Goal: Task Accomplishment & Management: Use online tool/utility

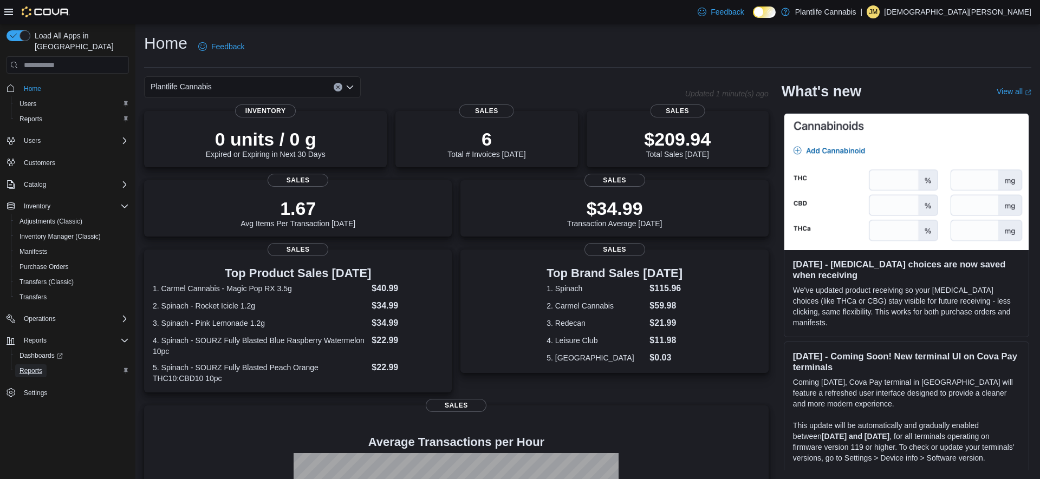
click at [35, 367] on span "Reports" at bounding box center [30, 371] width 23 height 9
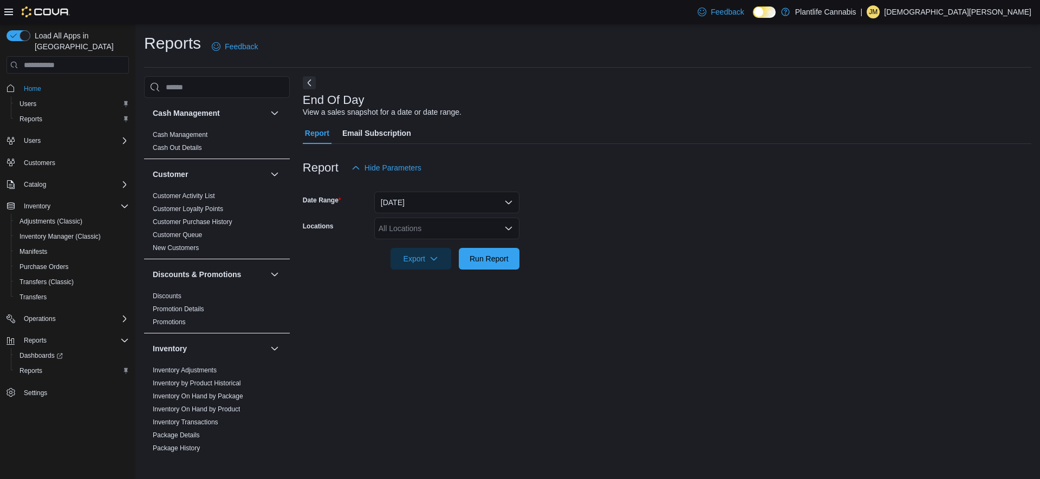
click at [500, 225] on div "All Locations" at bounding box center [446, 229] width 145 height 22
type input "****"
drag, startPoint x: 486, startPoint y: 263, endPoint x: 587, endPoint y: 235, distance: 105.1
click at [486, 263] on div "Calgary - [GEOGRAPHIC_DATA]" at bounding box center [447, 262] width 132 height 11
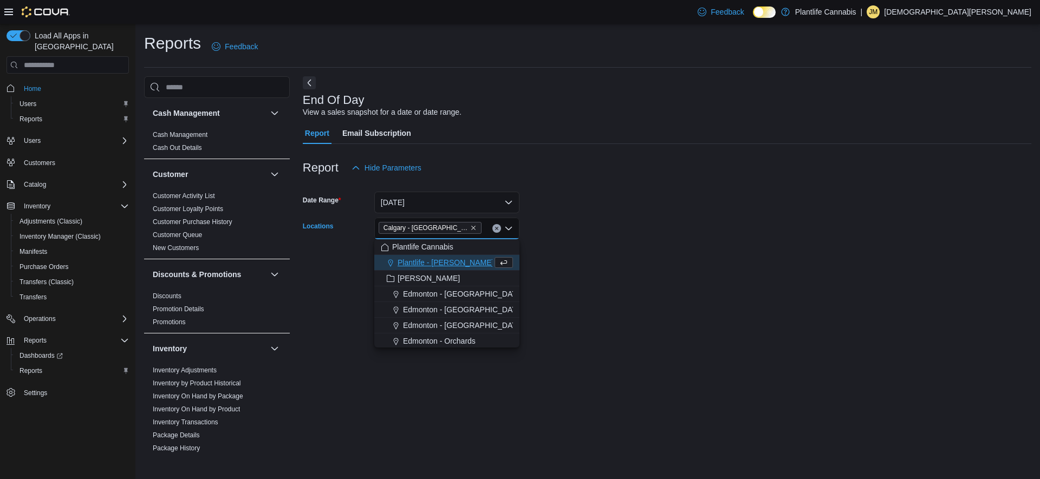
drag, startPoint x: 588, startPoint y: 235, endPoint x: 418, endPoint y: 264, distance: 172.1
click at [587, 235] on form "Date Range [DATE] Locations [GEOGRAPHIC_DATA] - [GEOGRAPHIC_DATA] Combo box. Se…" at bounding box center [667, 224] width 728 height 91
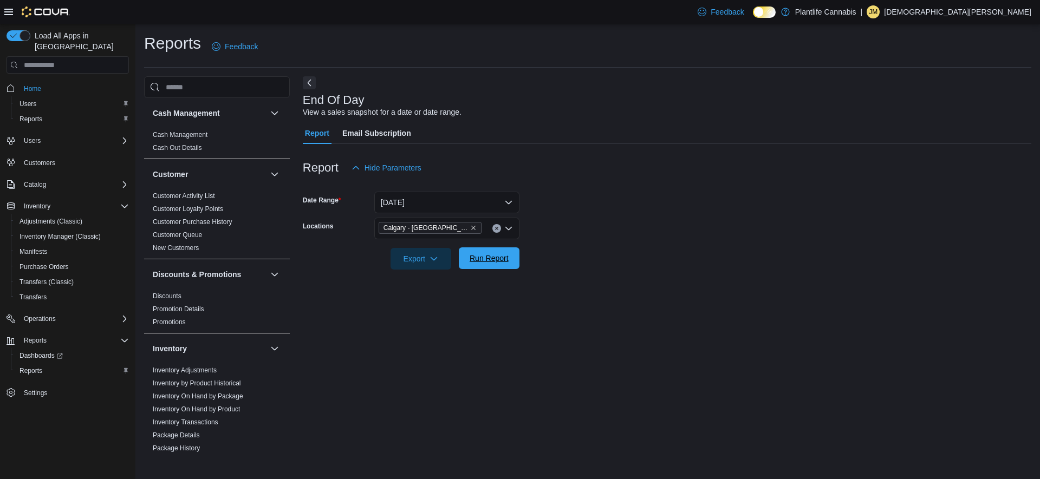
click at [470, 256] on span "Run Report" at bounding box center [489, 258] width 39 height 11
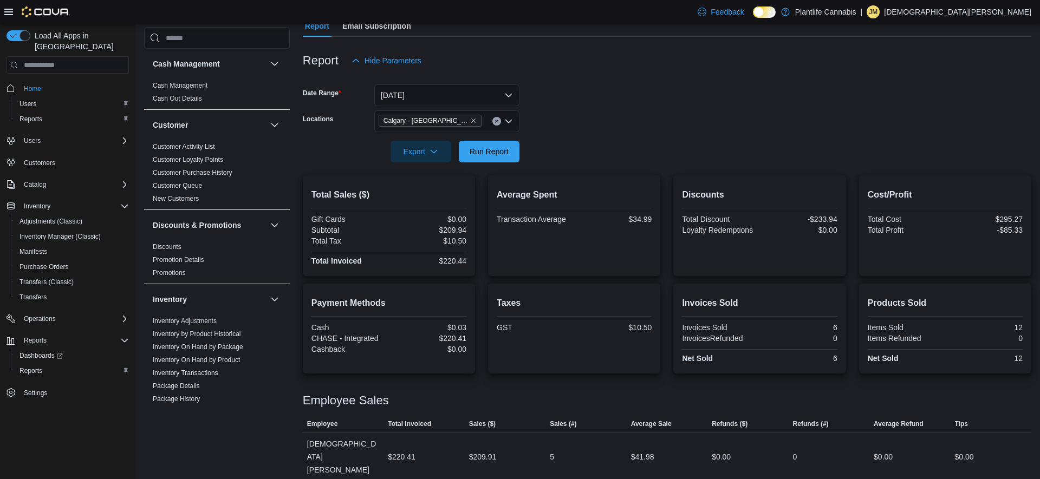
scroll to position [114, 0]
